Goal: Task Accomplishment & Management: Manage account settings

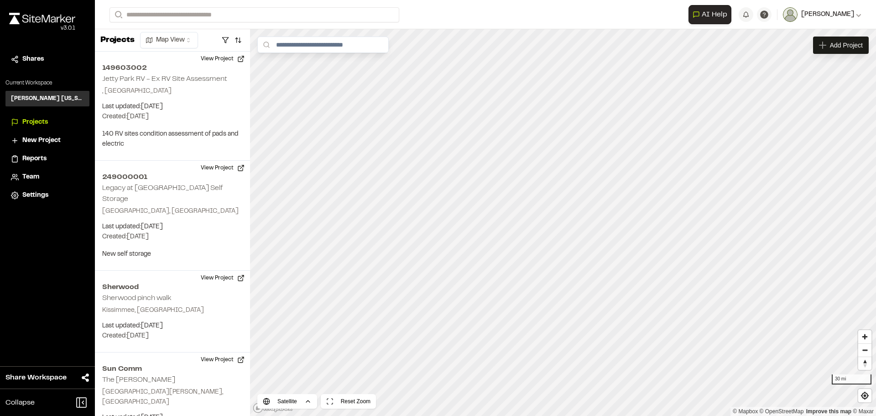
click at [839, 17] on span "[PERSON_NAME]" at bounding box center [827, 15] width 53 height 10
click at [838, 16] on span "[PERSON_NAME]" at bounding box center [827, 15] width 53 height 10
click at [839, 16] on span "[PERSON_NAME]" at bounding box center [827, 15] width 53 height 10
click at [808, 90] on link "Sign Out" at bounding box center [821, 85] width 79 height 14
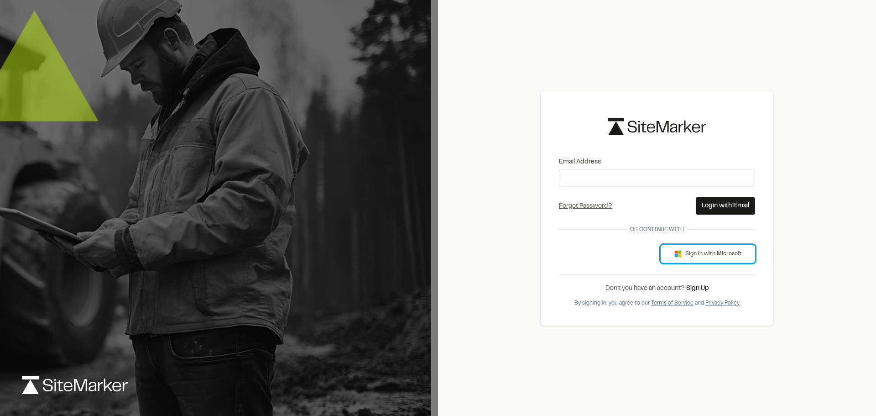
click at [711, 258] on button "Sign in with Microsoft" at bounding box center [708, 254] width 94 height 18
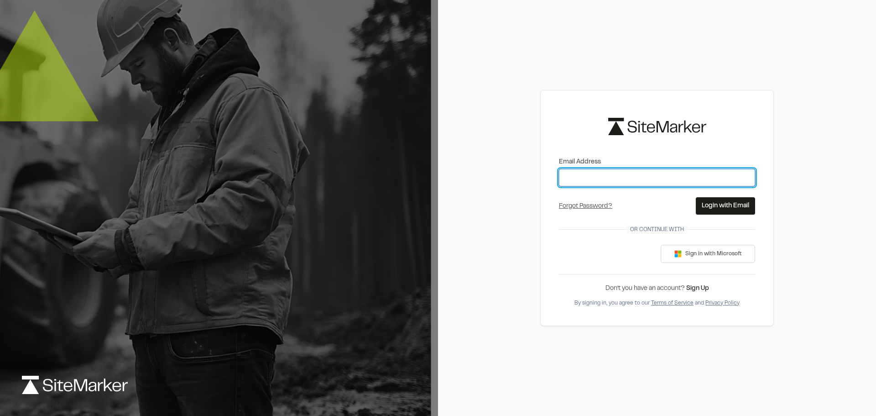
click at [605, 176] on input "Email Address" at bounding box center [657, 177] width 196 height 17
type input "**********"
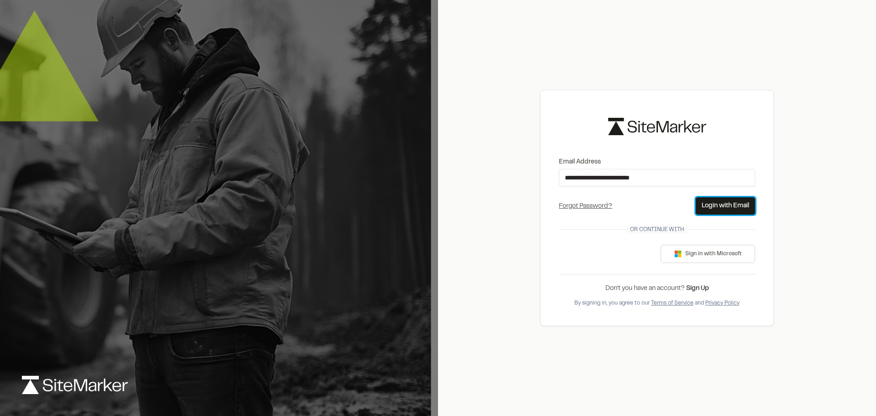
click at [703, 204] on button "Login with Email" at bounding box center [725, 205] width 59 height 17
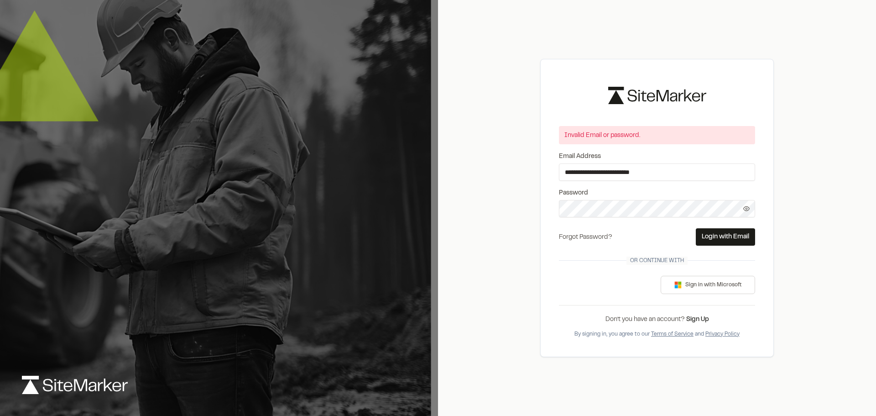
click at [603, 237] on link "Forgot Password?" at bounding box center [585, 237] width 53 height 5
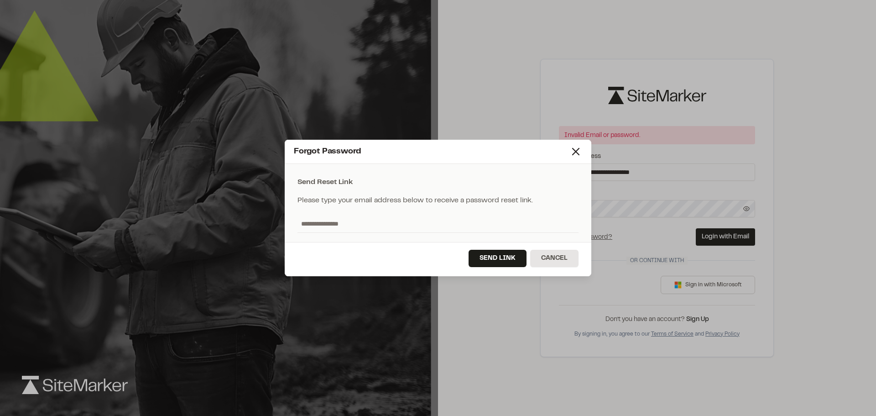
drag, startPoint x: 366, startPoint y: 222, endPoint x: 376, endPoint y: 220, distance: 9.8
click at [367, 221] on input "text" at bounding box center [437, 223] width 281 height 17
type input "**********"
click at [492, 257] on button "Send Link" at bounding box center [498, 258] width 58 height 17
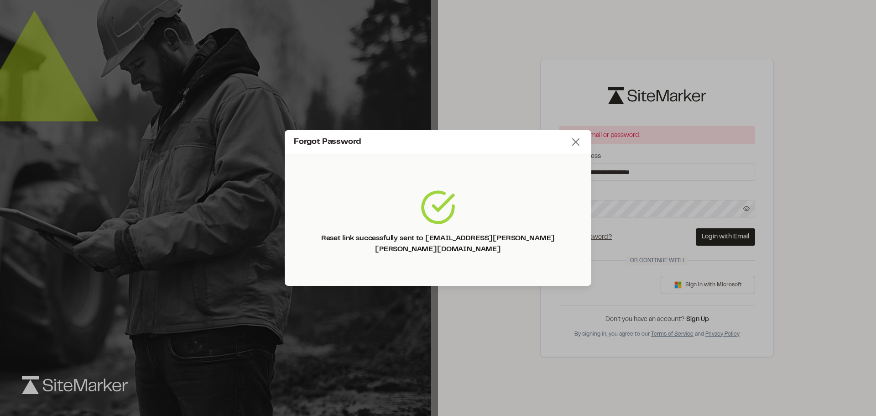
click at [580, 145] on icon at bounding box center [575, 142] width 13 height 13
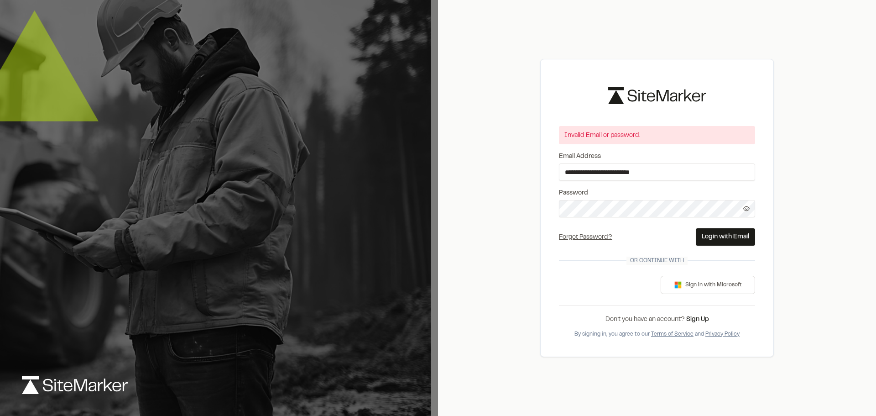
click at [745, 211] on icon at bounding box center [746, 208] width 6 height 6
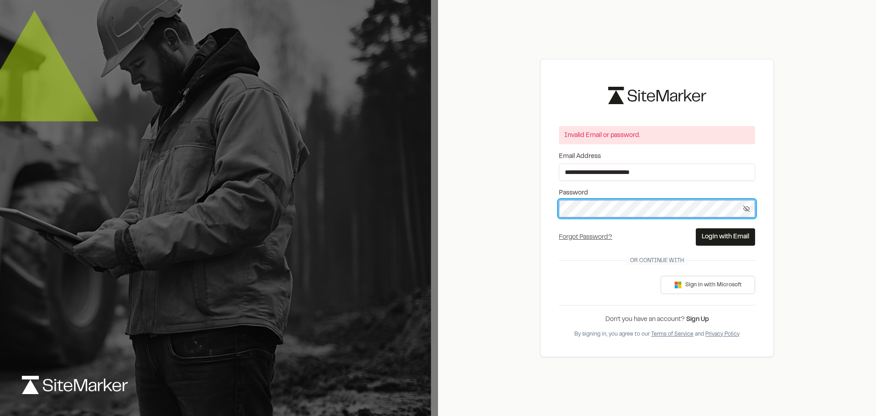
click at [507, 206] on div "**********" at bounding box center [657, 208] width 438 height 416
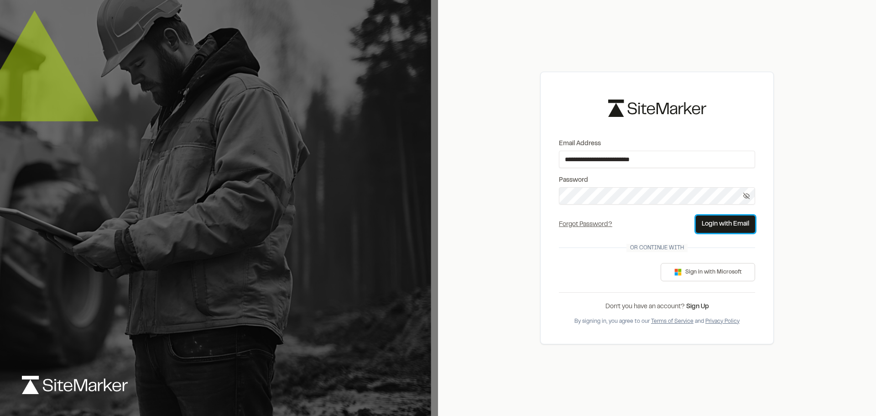
click at [723, 225] on button "Login with Email" at bounding box center [725, 223] width 59 height 17
click at [723, 219] on button "Login with Email" at bounding box center [725, 223] width 59 height 17
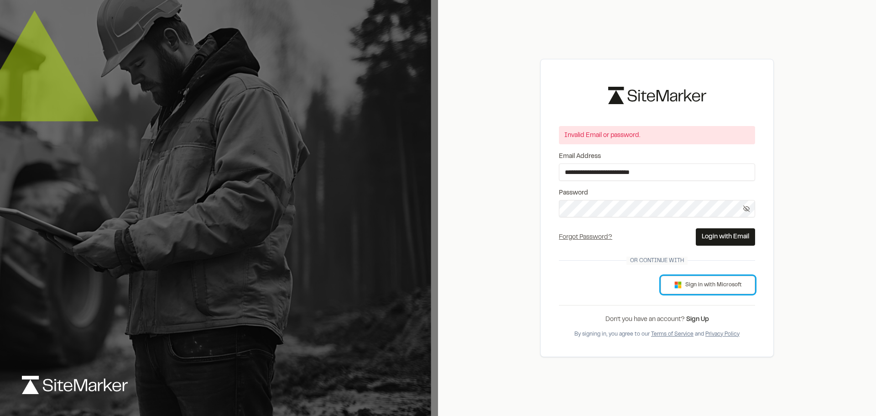
click at [689, 283] on button "Sign in with Microsoft" at bounding box center [708, 285] width 94 height 18
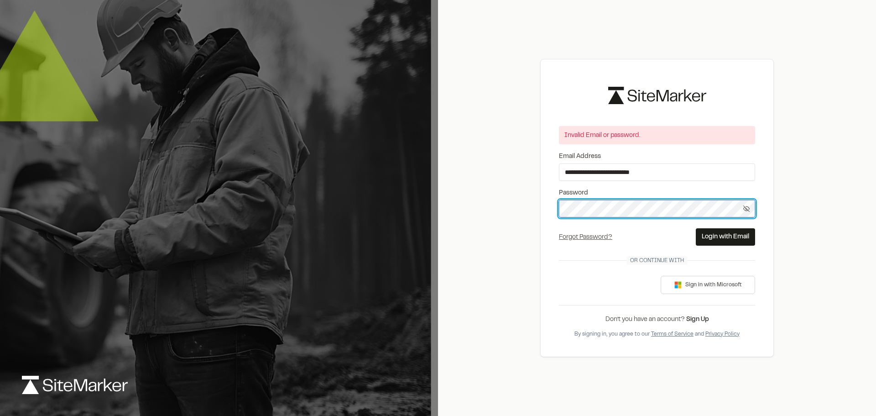
click at [502, 202] on div "**********" at bounding box center [657, 208] width 438 height 416
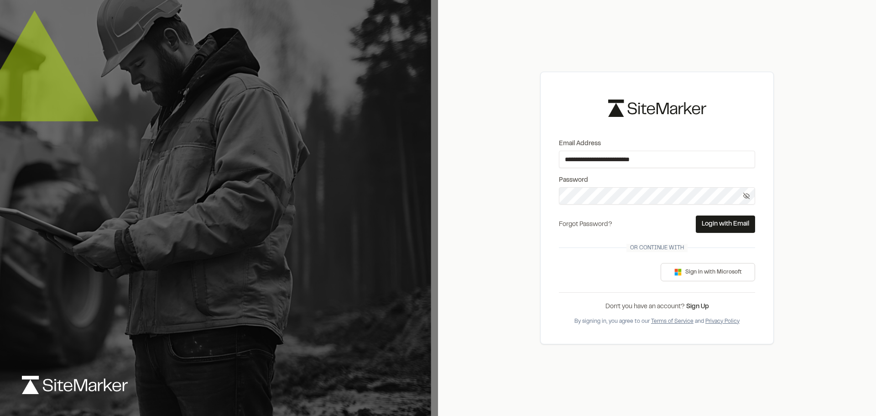
click at [579, 224] on link "Forgot Password?" at bounding box center [585, 224] width 53 height 5
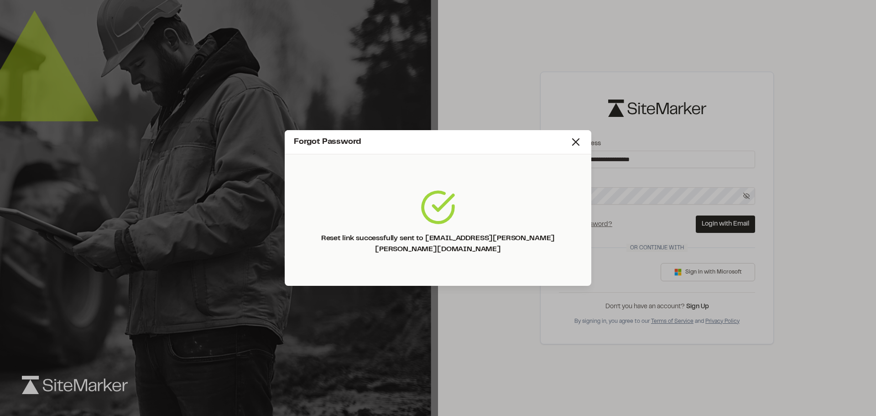
click at [573, 154] on div "Forgot Password" at bounding box center [438, 142] width 307 height 24
click at [575, 147] on icon at bounding box center [575, 142] width 13 height 13
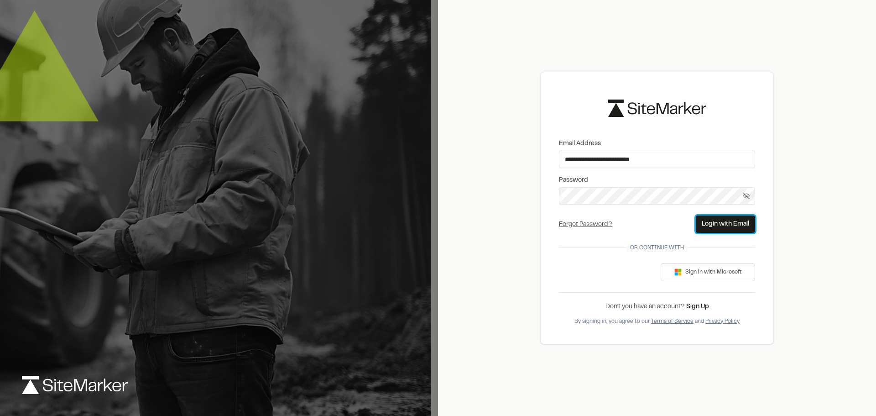
click at [724, 221] on button "Login with Email" at bounding box center [725, 223] width 59 height 17
click at [696, 227] on button "Login with Email" at bounding box center [725, 223] width 59 height 17
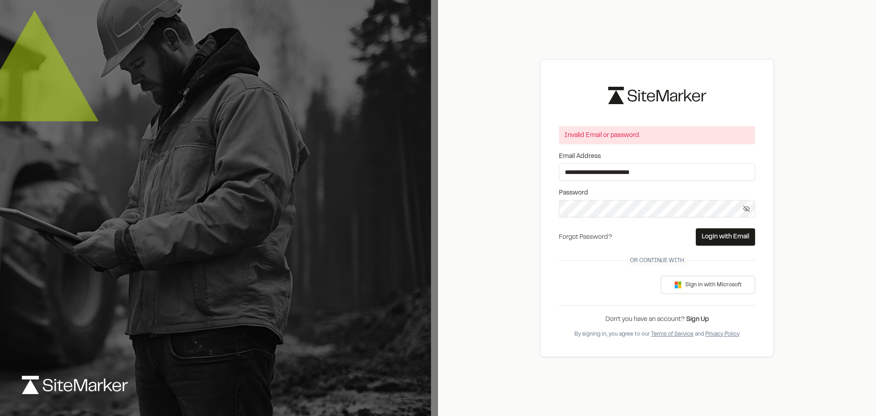
click at [593, 237] on link "Forgot Password?" at bounding box center [585, 237] width 53 height 5
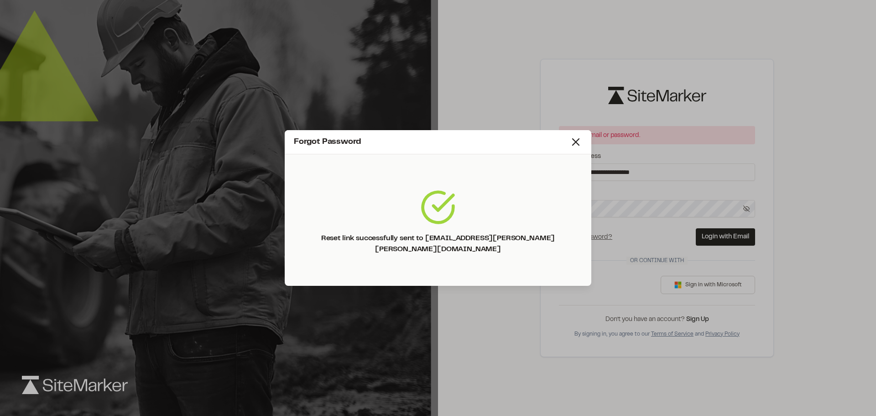
drag, startPoint x: 283, startPoint y: 70, endPoint x: 283, endPoint y: 80, distance: 10.0
click at [283, 70] on div "Forgot Password Reset link successfully sent to kayla.grooms@kimley-horn.com" at bounding box center [438, 208] width 876 height 416
